Goal: Task Accomplishment & Management: Manage account settings

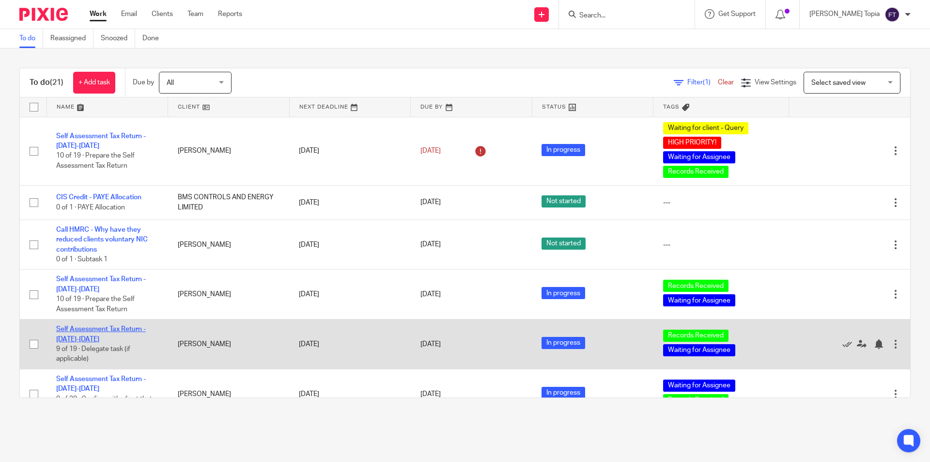
click at [74, 329] on link "Self Assessment Tax Return - [DATE]-[DATE]" at bounding box center [101, 333] width 90 height 16
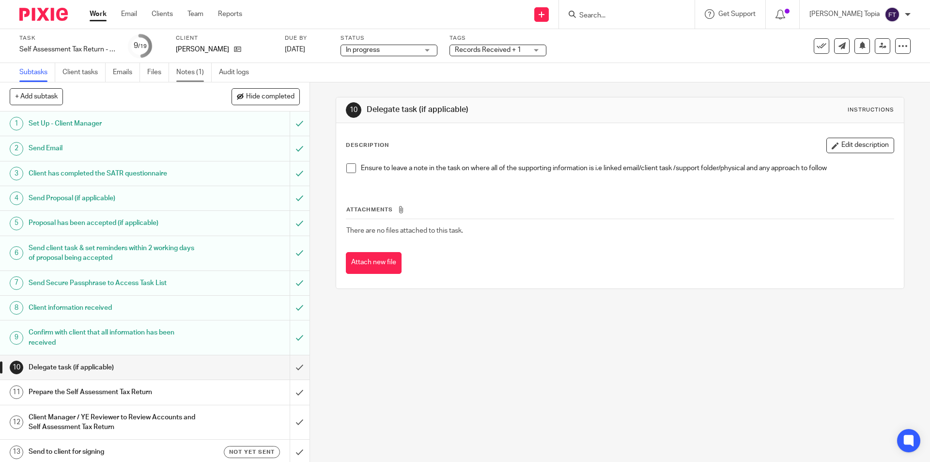
click at [188, 72] on link "Notes (1)" at bounding box center [193, 72] width 35 height 19
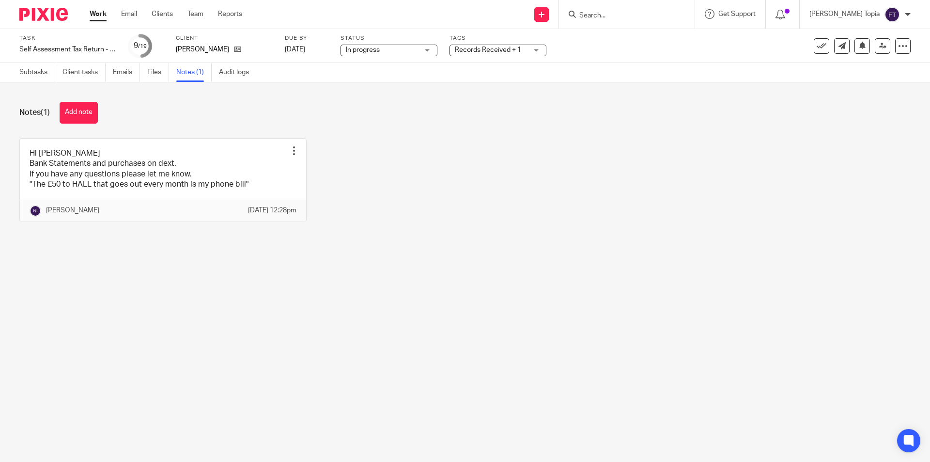
click at [456, 309] on main "Task Self Assessment Tax Return - [DATE]-[DATE] Save Self Assessment Tax Return…" at bounding box center [465, 231] width 930 height 462
click at [128, 74] on link "Emails" at bounding box center [126, 72] width 27 height 19
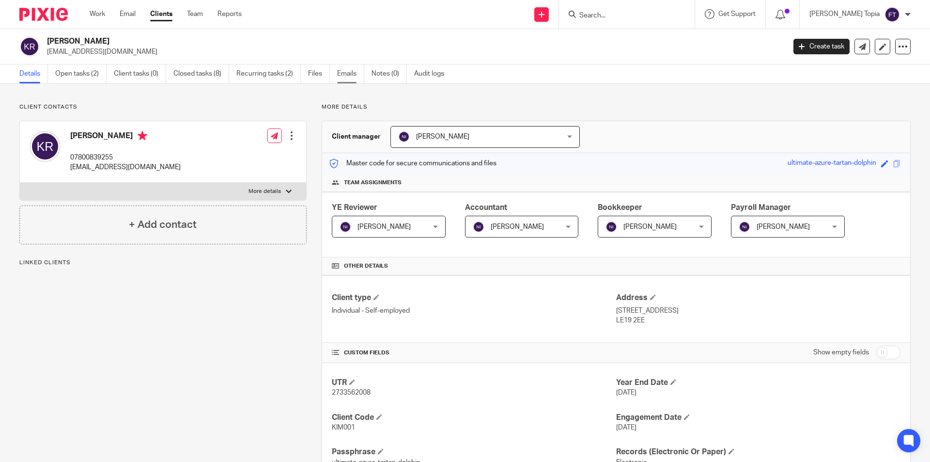
click at [347, 71] on link "Emails" at bounding box center [350, 73] width 27 height 19
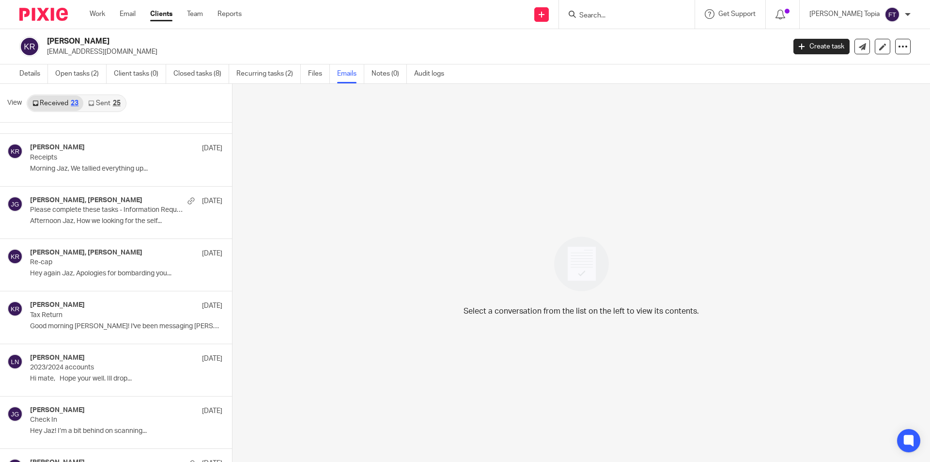
scroll to position [604, 0]
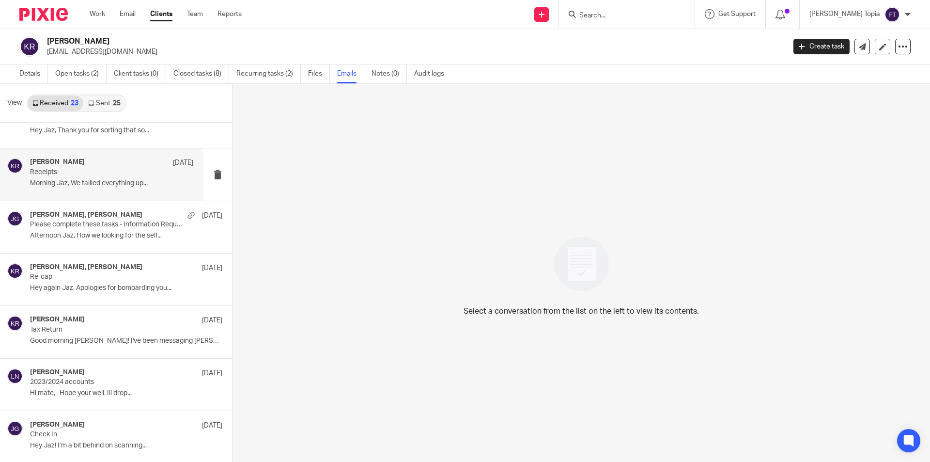
click at [148, 188] on div "Jaz Grewal, Kim Remington 26 Apr 2024 Receipts Morning Jaz, We tallied everythi…" at bounding box center [111, 174] width 163 height 32
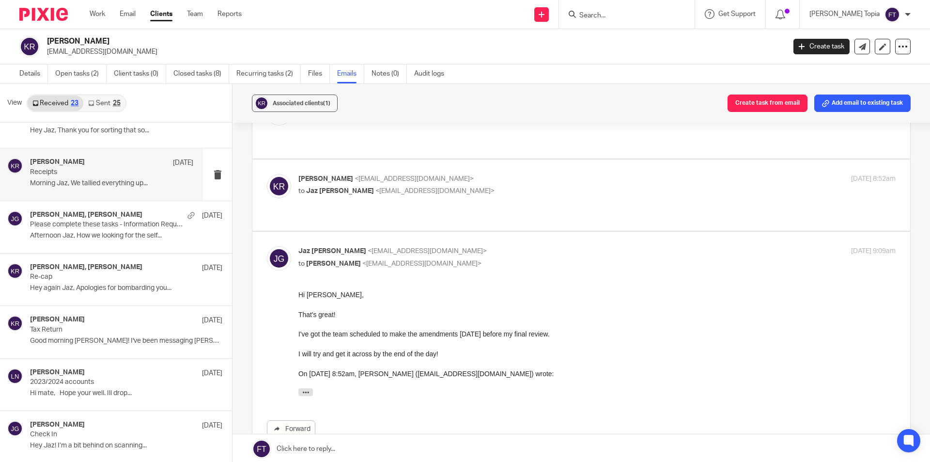
scroll to position [0, 0]
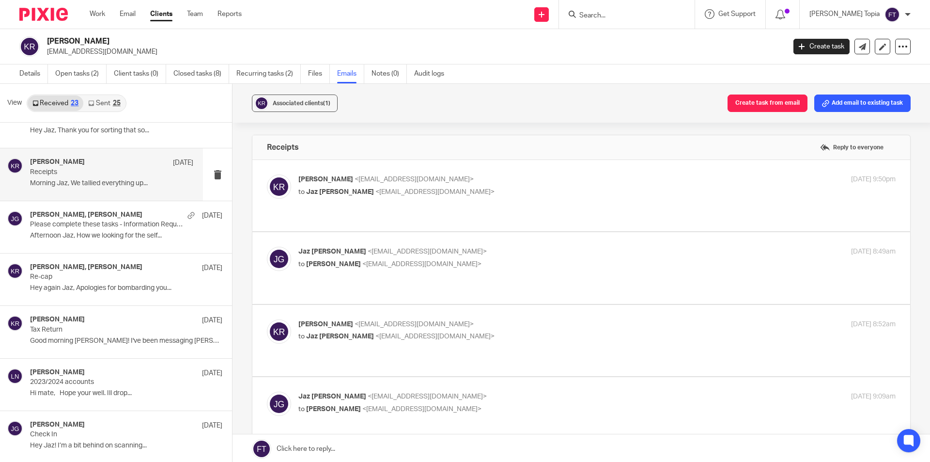
click at [469, 207] on label at bounding box center [581, 195] width 658 height 71
click at [267, 174] on input "checkbox" at bounding box center [266, 174] width 0 height 0
checkbox input "true"
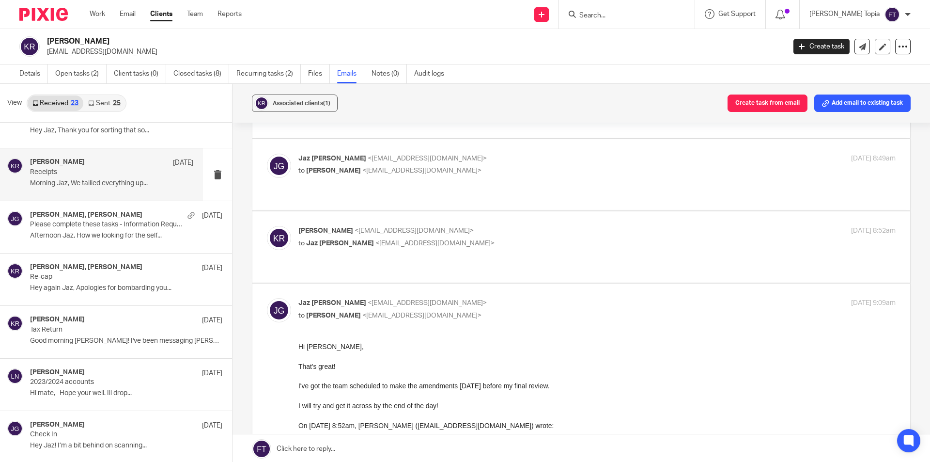
scroll to position [189, 0]
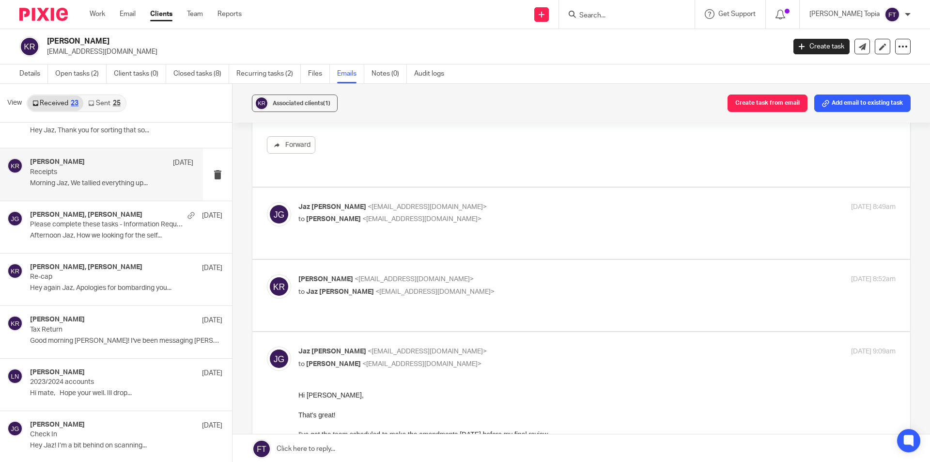
click at [465, 274] on p "Kim Remington <kimremington@hotmail.com>" at bounding box center [497, 279] width 398 height 10
checkbox input "true"
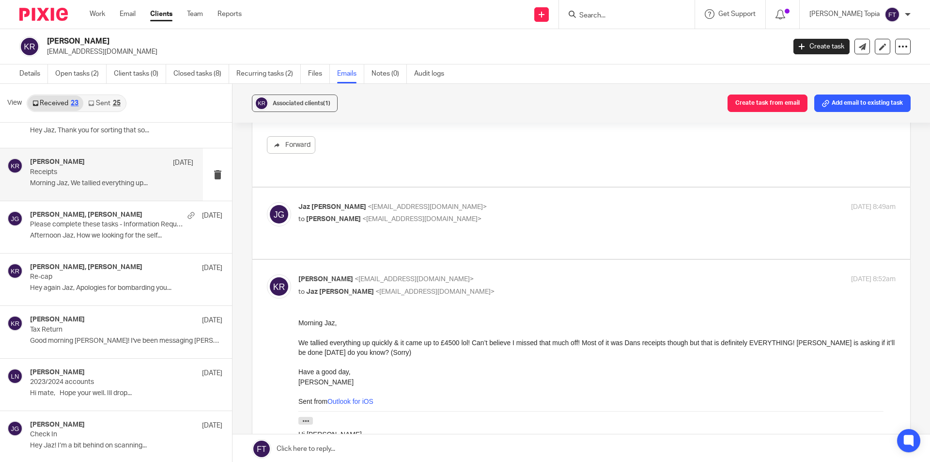
scroll to position [0, 0]
click at [486, 215] on div "Jaz Grewal <jazgrewal@taxassist.co.uk> to Kim Remington <kimremington@hotmail.c…" at bounding box center [596, 214] width 597 height 24
checkbox input "true"
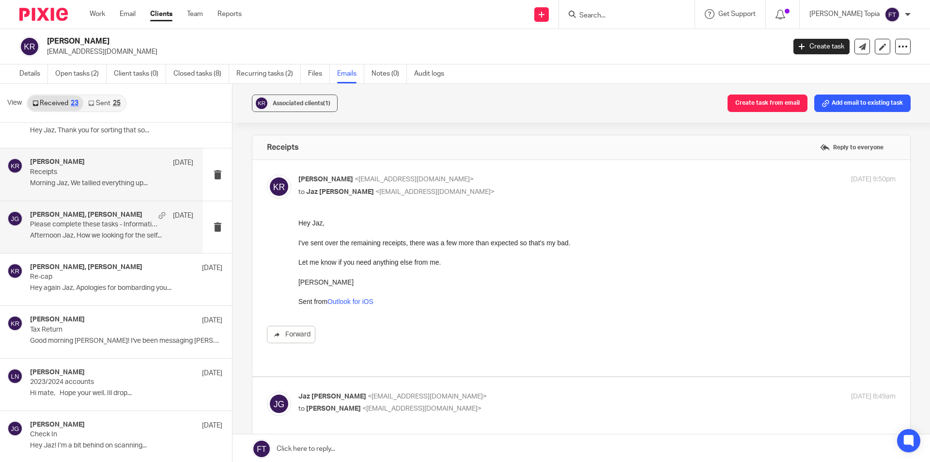
click at [91, 239] on p "Afternoon Jaz, How we looking for the self..." at bounding box center [111, 235] width 163 height 8
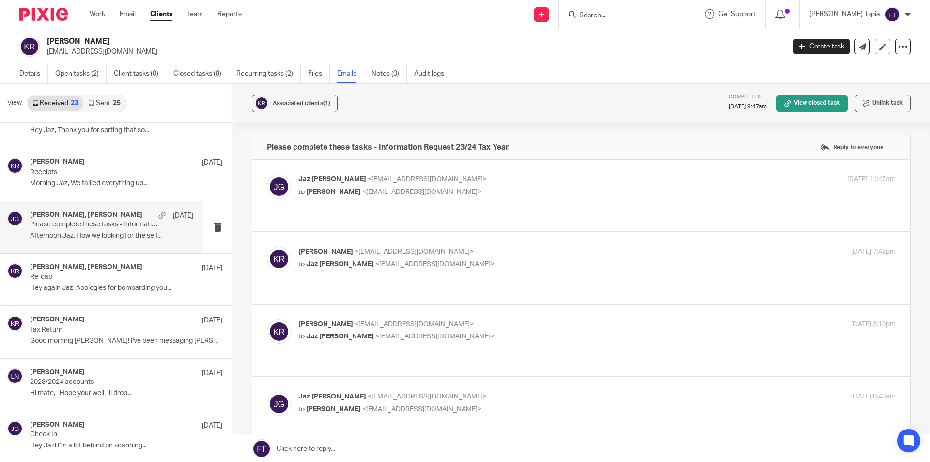
click at [439, 205] on div "Jaz Grewal <jazgrewal@taxassist.co.uk> to Kim Remington <xx.kimmi.xx@hotmail.co…" at bounding box center [581, 195] width 629 height 42
click at [431, 191] on span "<xx.kimmi.xx@hotmail.co.uk>" at bounding box center [421, 191] width 119 height 7
checkbox input "true"
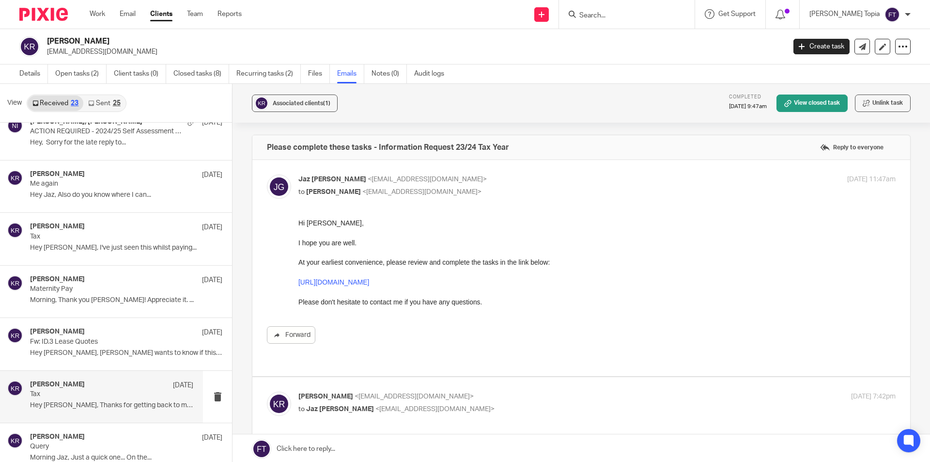
scroll to position [71, 0]
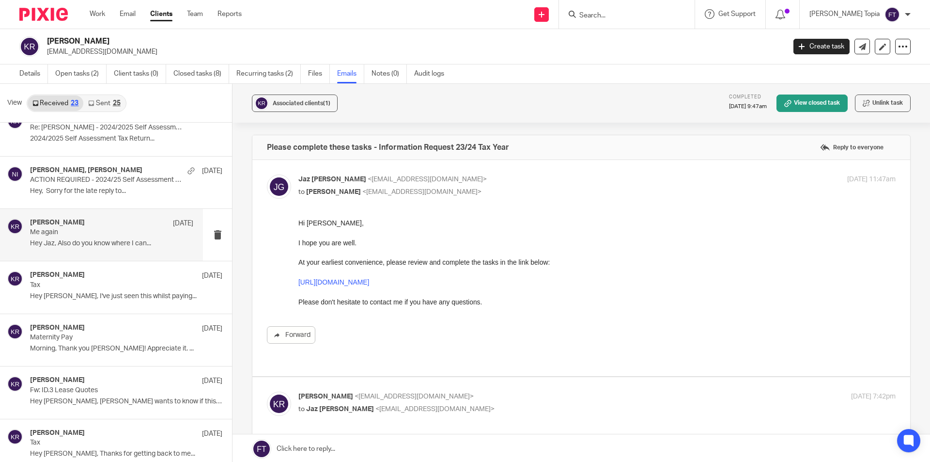
click at [110, 249] on div "Jaz Grewal, Kim Remington 4 Nov Me again Hey Jaz, Also do you know where I can.…" at bounding box center [111, 234] width 163 height 32
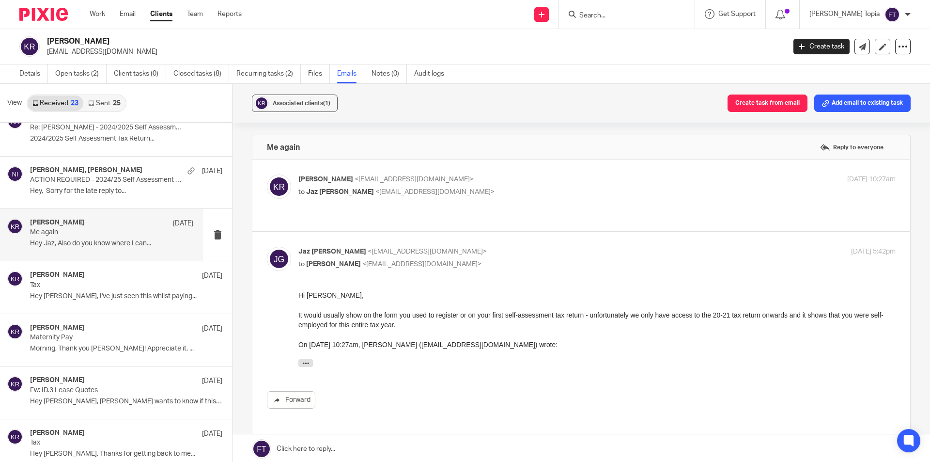
scroll to position [0, 0]
click at [85, 383] on h4 "Jaz Grewal, Kim Remington" at bounding box center [57, 380] width 55 height 8
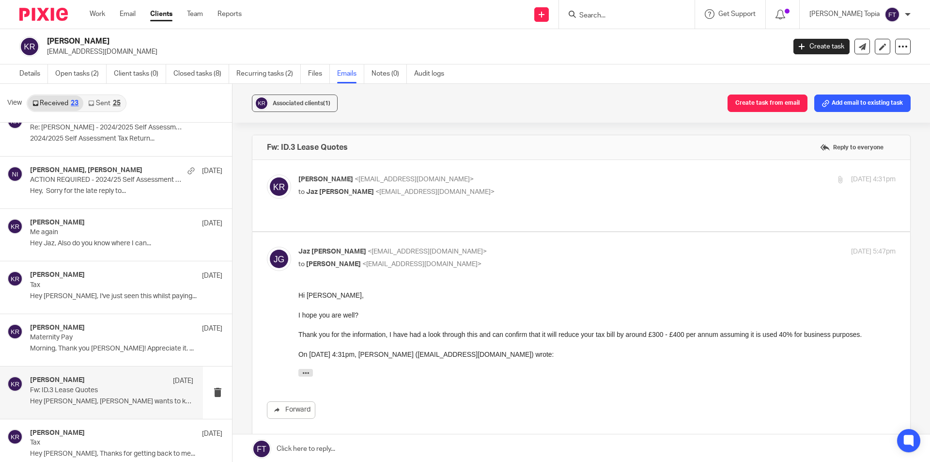
click at [533, 185] on div "Kim Remington <kimremington@hotmail.com> to Jaz Grewal <jazgrewal@taxassist.co.…" at bounding box center [497, 185] width 398 height 22
checkbox input "true"
